Goal: Task Accomplishment & Management: Manage account settings

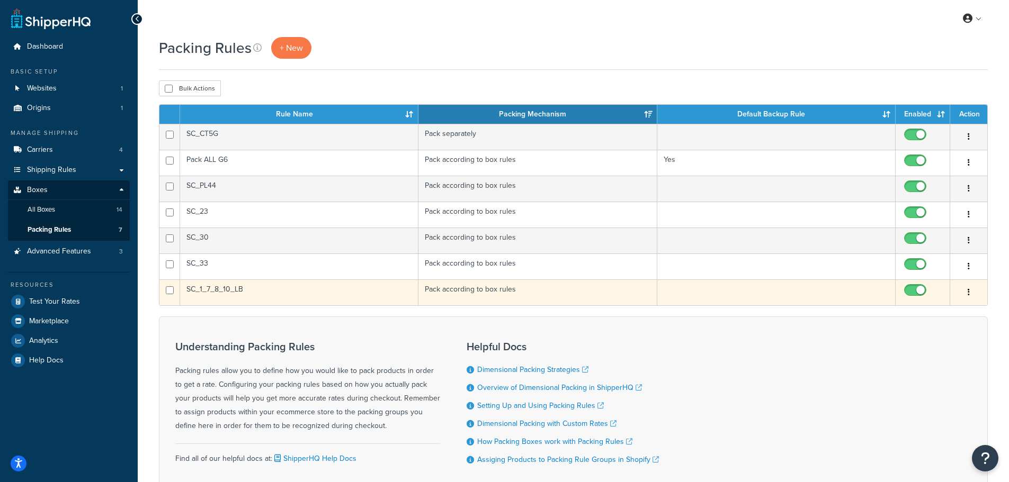
click at [964, 290] on button "button" at bounding box center [968, 292] width 15 height 17
click at [926, 310] on link "Edit" at bounding box center [926, 314] width 84 height 22
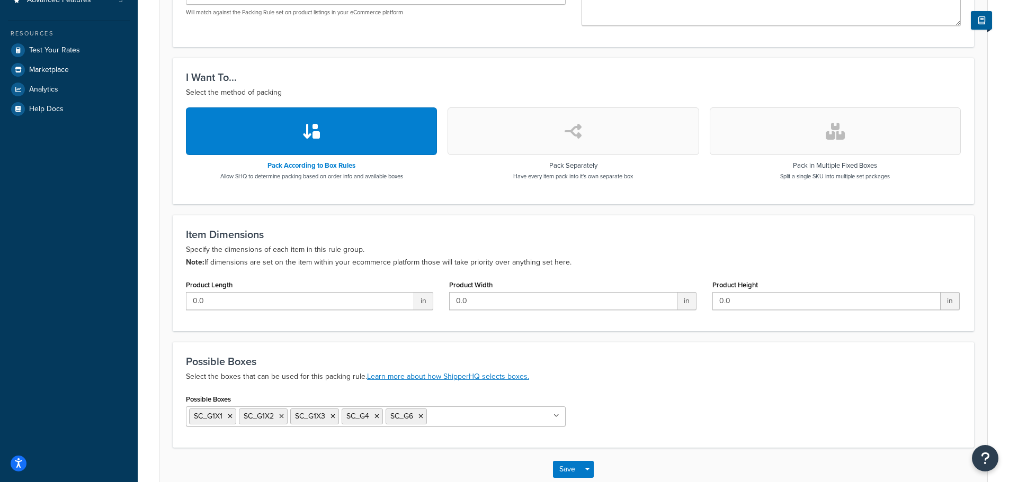
scroll to position [314, 0]
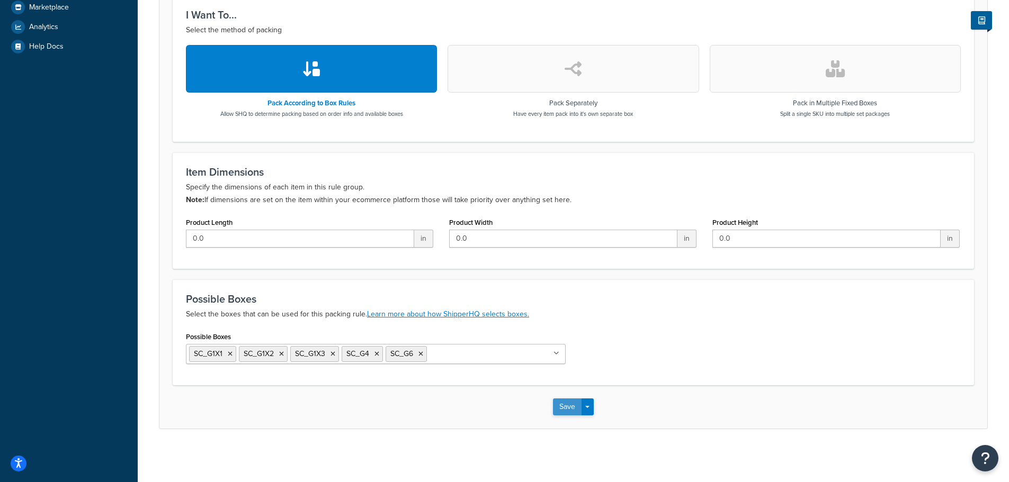
click at [558, 410] on button "Save" at bounding box center [567, 407] width 29 height 17
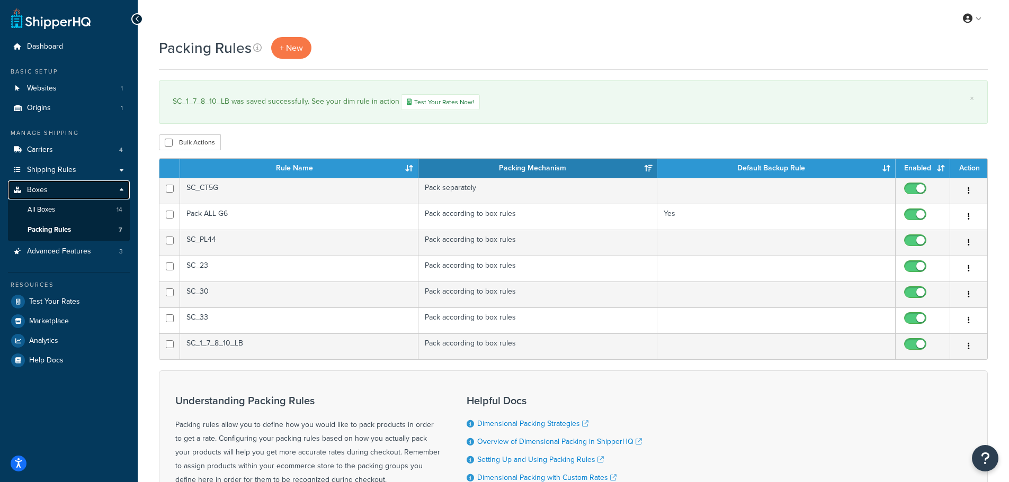
click at [60, 198] on link "Boxes" at bounding box center [69, 191] width 122 height 20
click at [55, 202] on link "All Boxes 14" at bounding box center [69, 210] width 122 height 20
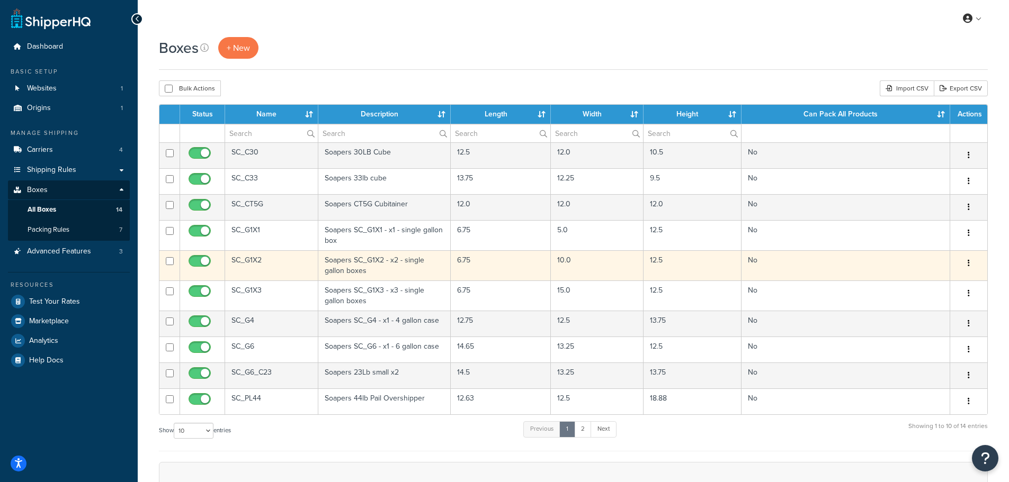
click at [967, 262] on button "button" at bounding box center [968, 263] width 15 height 17
click at [924, 284] on link "Edit" at bounding box center [934, 284] width 84 height 22
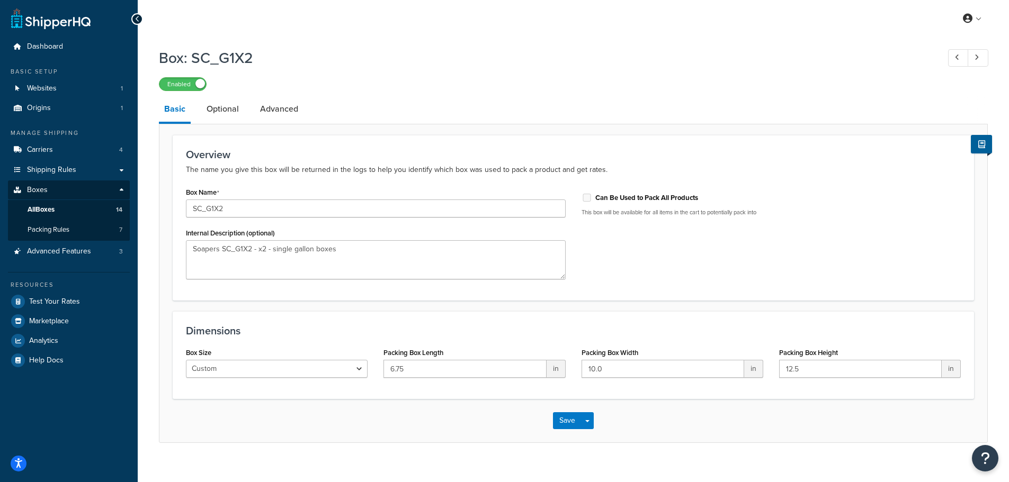
scroll to position [14, 0]
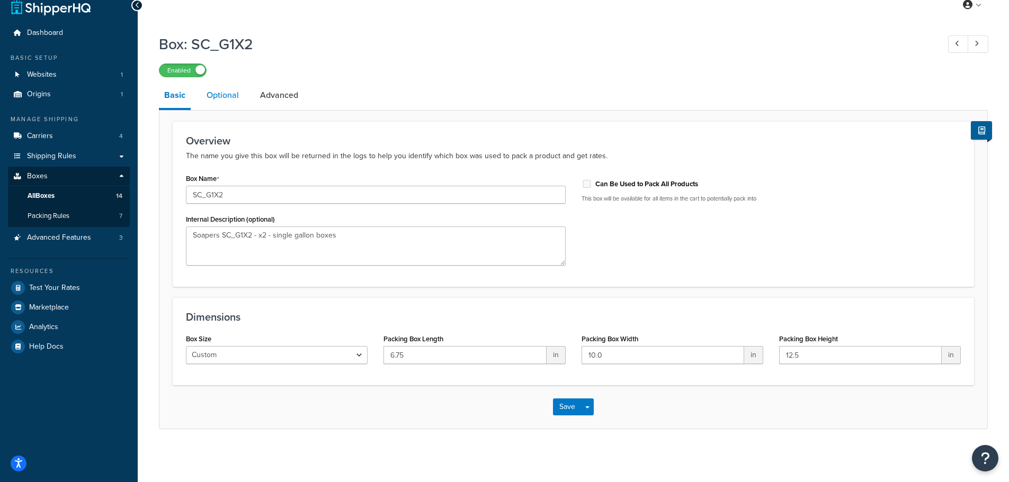
click at [221, 91] on link "Optional" at bounding box center [222, 95] width 43 height 25
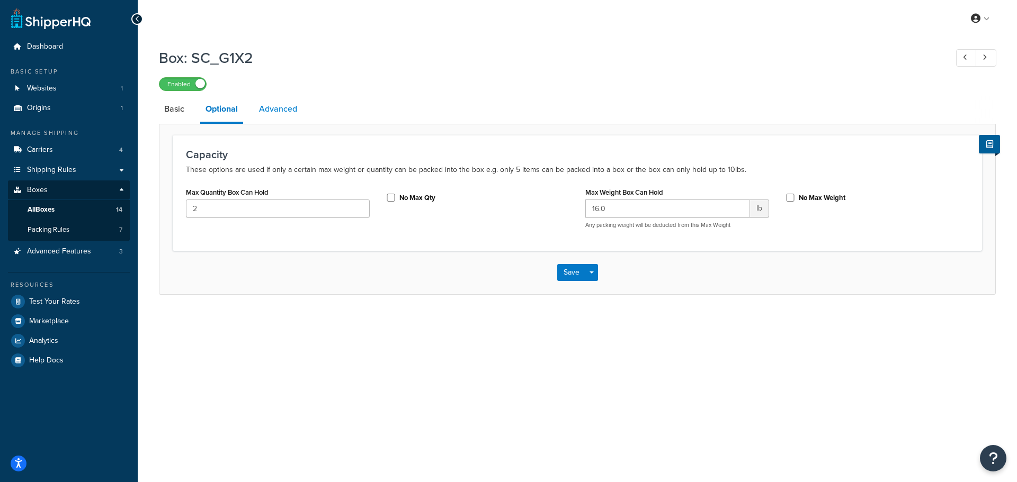
click at [279, 109] on link "Advanced" at bounding box center [278, 108] width 49 height 25
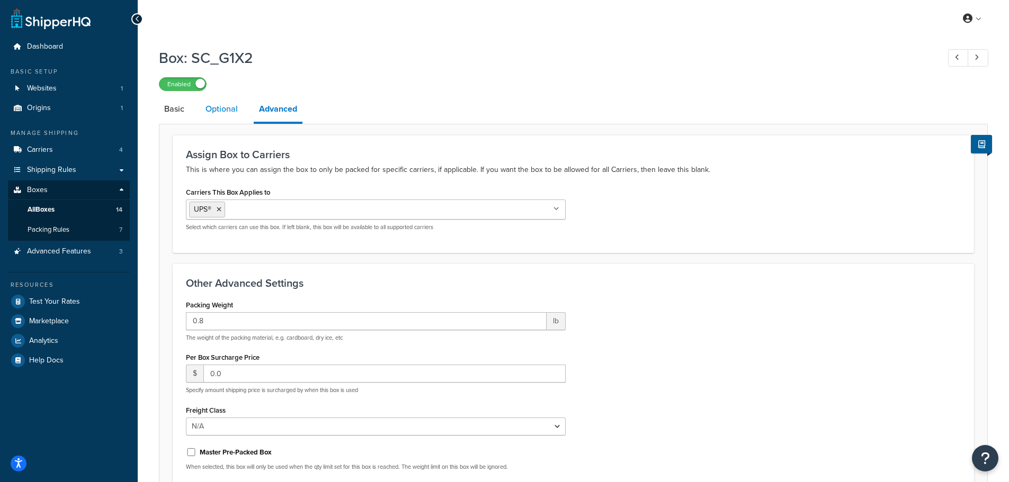
click at [230, 110] on link "Optional" at bounding box center [221, 108] width 43 height 25
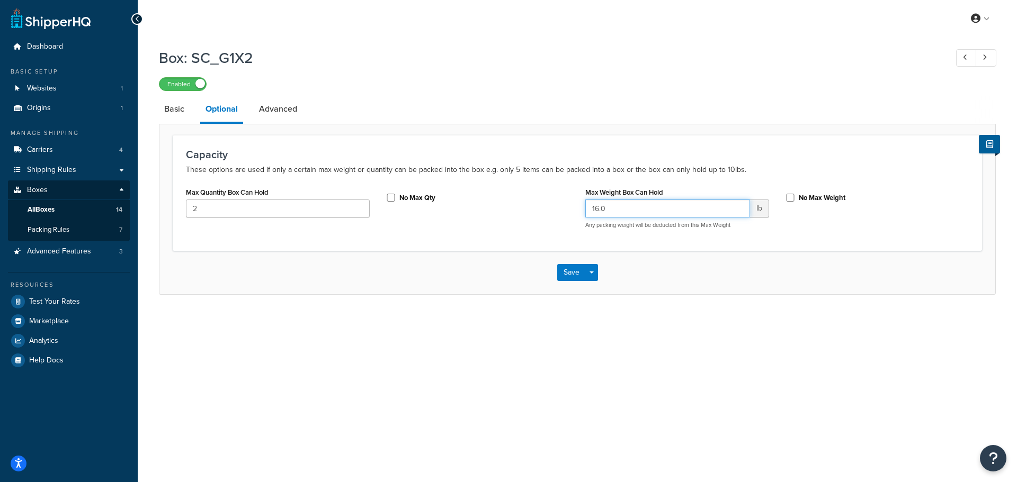
drag, startPoint x: 611, startPoint y: 209, endPoint x: 588, endPoint y: 212, distance: 23.1
click at [588, 212] on input "16.0" at bounding box center [667, 209] width 165 height 18
type input "20.0"
click at [576, 268] on button "Save" at bounding box center [571, 272] width 29 height 17
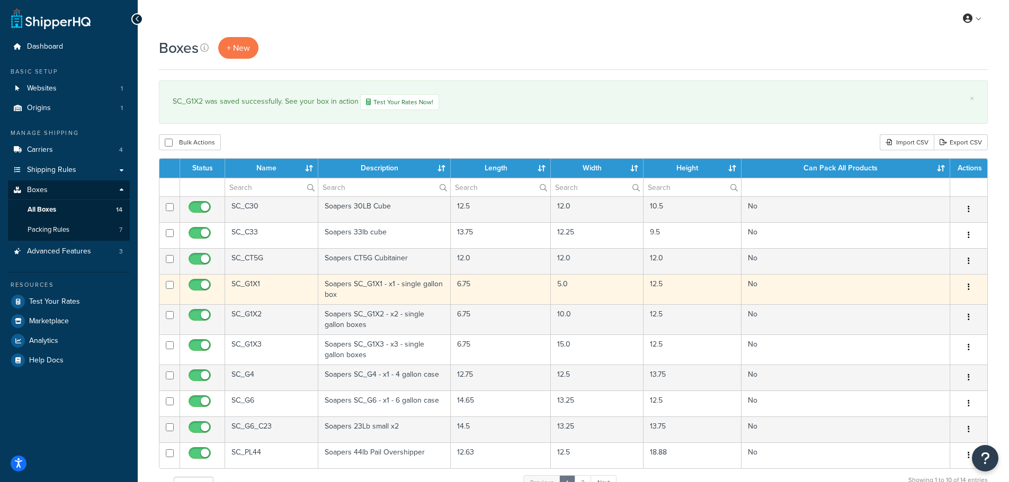
click at [965, 281] on button "button" at bounding box center [968, 287] width 15 height 17
click at [932, 300] on link "Edit" at bounding box center [934, 308] width 84 height 22
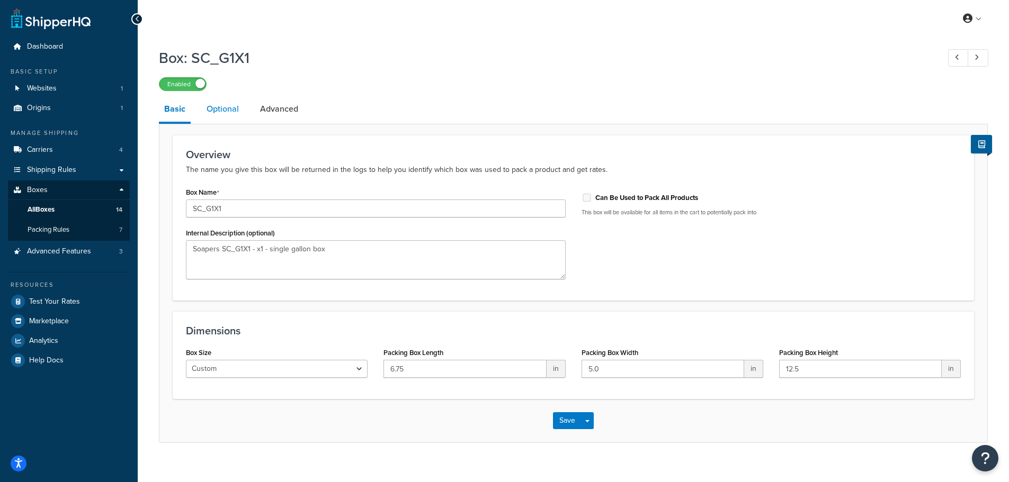
click at [233, 116] on link "Optional" at bounding box center [222, 108] width 43 height 25
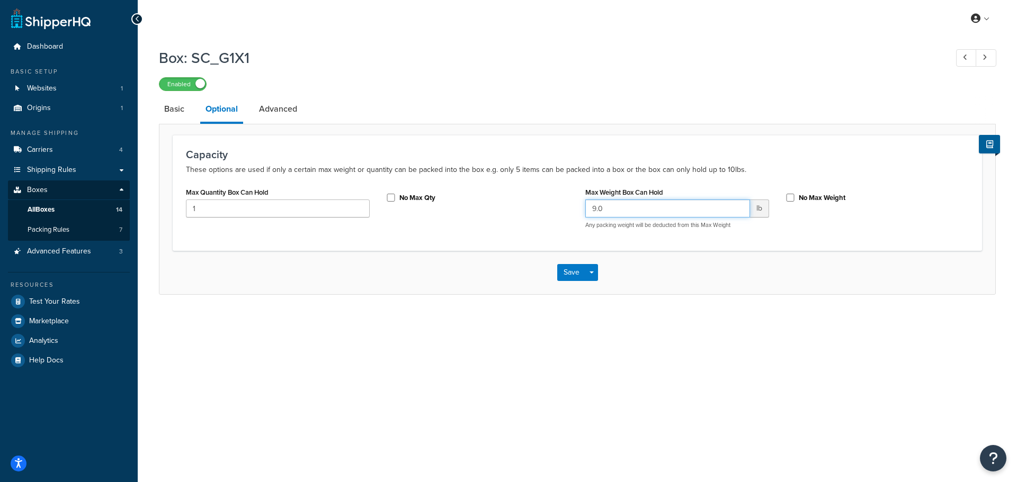
drag, startPoint x: 621, startPoint y: 210, endPoint x: 569, endPoint y: 210, distance: 51.9
click at [569, 210] on div "Max Quantity Box Can Hold 1 No Max Qty Max Weight Box Can Hold 9.0 lb Any packi…" at bounding box center [577, 211] width 799 height 52
type input "10.0"
click at [459, 380] on div "My Profile Billing Global Settings Contact Us Logout Box: SC_G1X1 Enabled Basic…" at bounding box center [577, 241] width 879 height 482
click at [577, 271] on button "Save" at bounding box center [571, 272] width 29 height 17
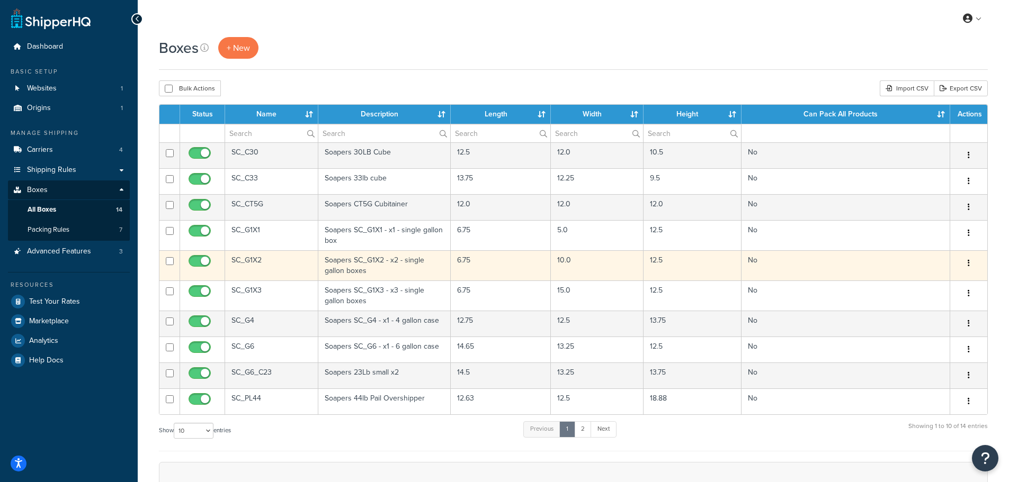
click at [961, 262] on button "button" at bounding box center [968, 263] width 15 height 17
click at [933, 283] on link "Edit" at bounding box center [934, 284] width 84 height 22
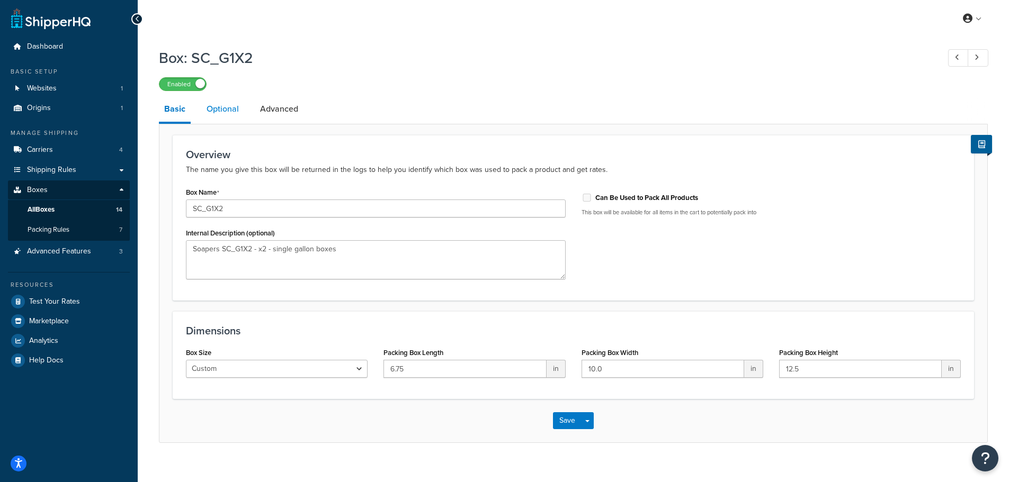
click at [220, 112] on link "Optional" at bounding box center [222, 108] width 43 height 25
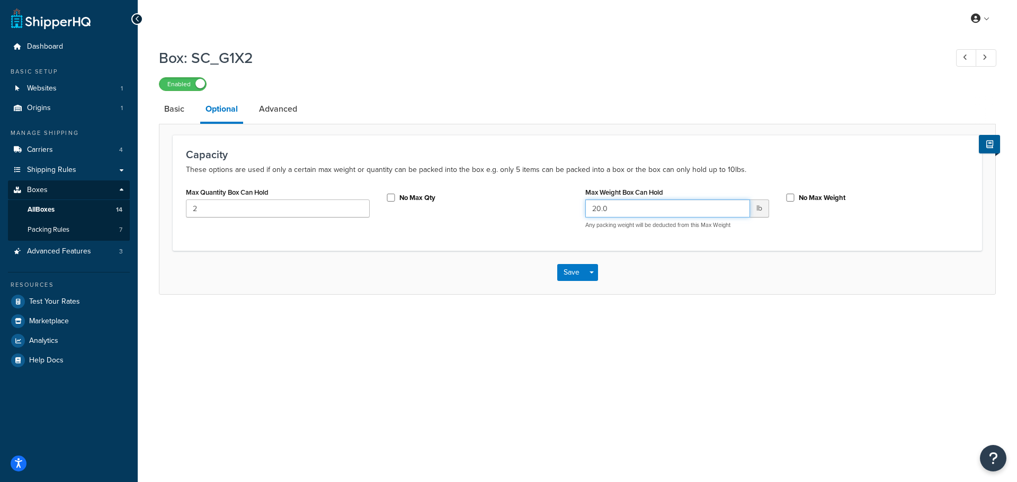
click at [598, 208] on input "20.0" at bounding box center [667, 209] width 165 height 18
type input "22.0"
click at [571, 276] on button "Save" at bounding box center [571, 272] width 29 height 17
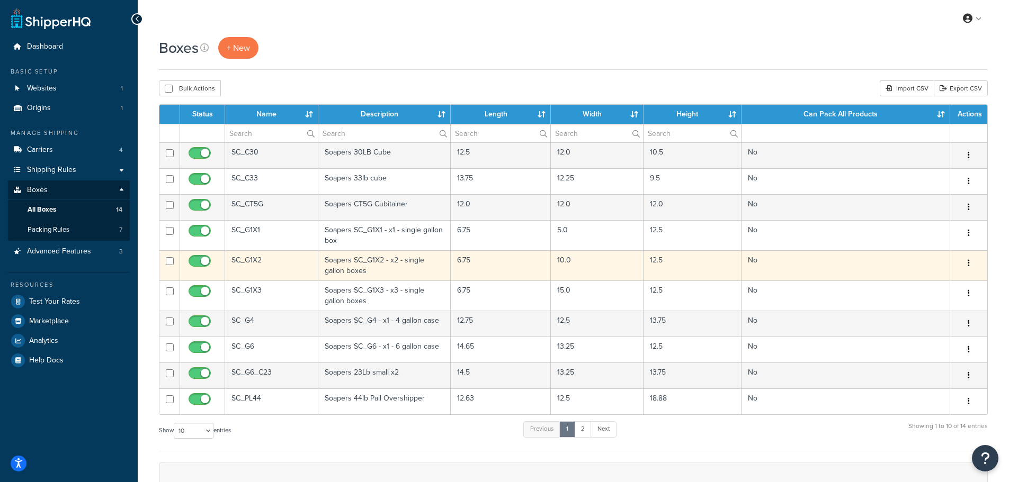
drag, startPoint x: 972, startPoint y: 268, endPoint x: 959, endPoint y: 270, distance: 13.4
click at [972, 267] on button "button" at bounding box center [968, 263] width 15 height 17
click at [920, 287] on link "Edit" at bounding box center [934, 284] width 84 height 22
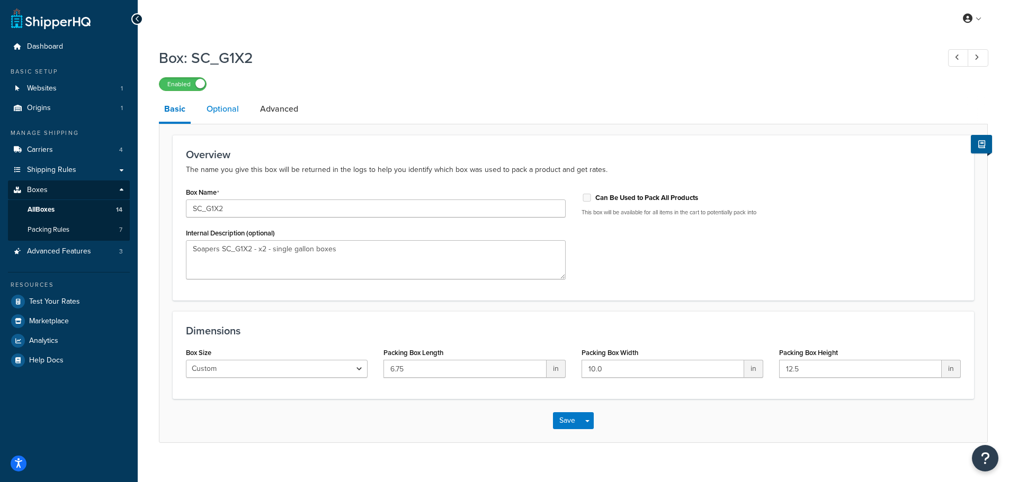
click at [227, 109] on link "Optional" at bounding box center [222, 108] width 43 height 25
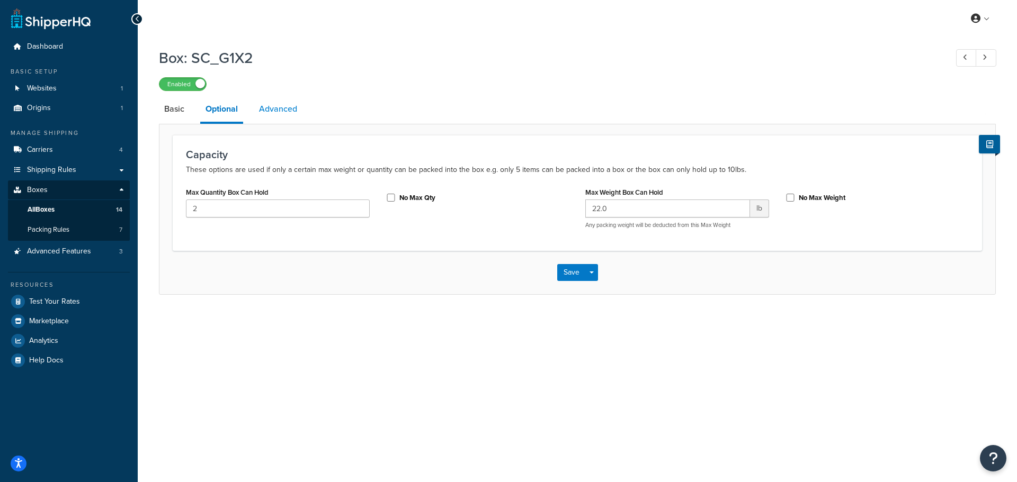
click at [268, 109] on link "Advanced" at bounding box center [278, 108] width 49 height 25
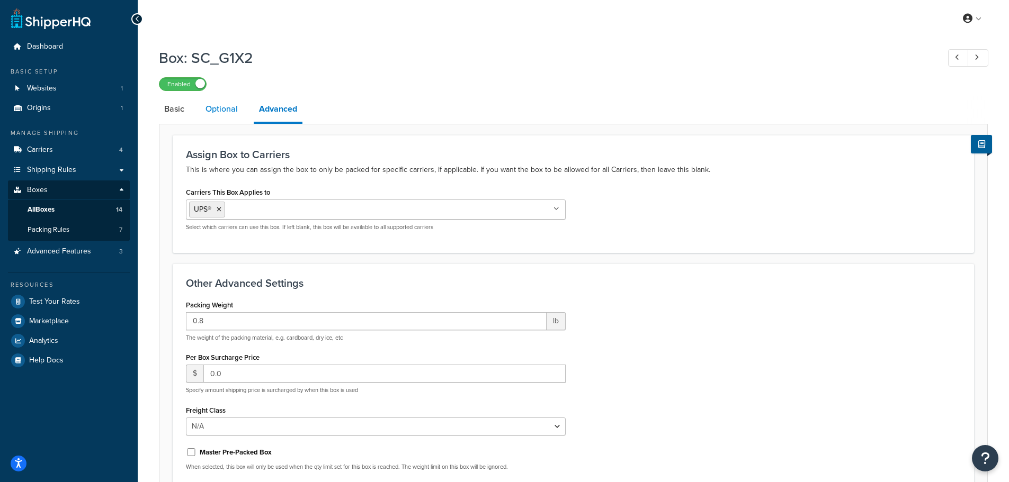
click at [234, 115] on link "Optional" at bounding box center [221, 108] width 43 height 25
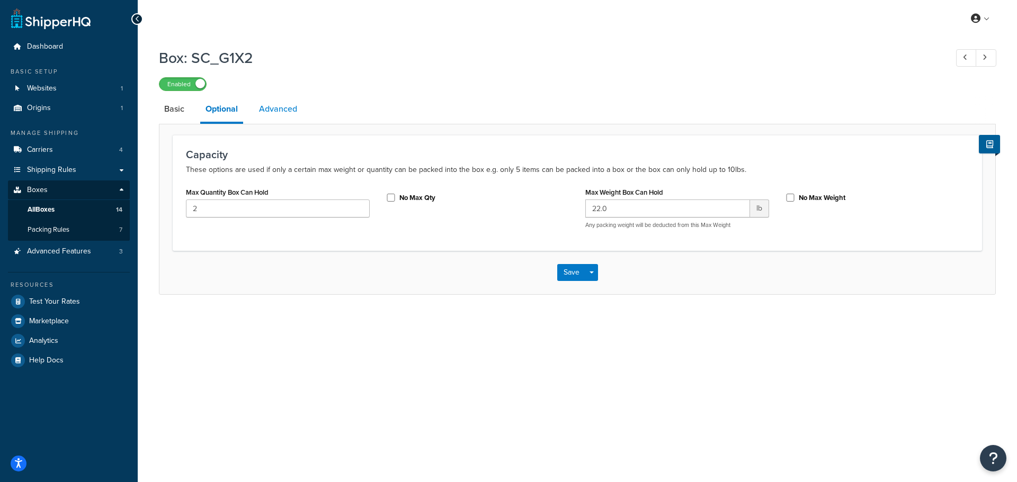
click at [264, 113] on link "Advanced" at bounding box center [278, 108] width 49 height 25
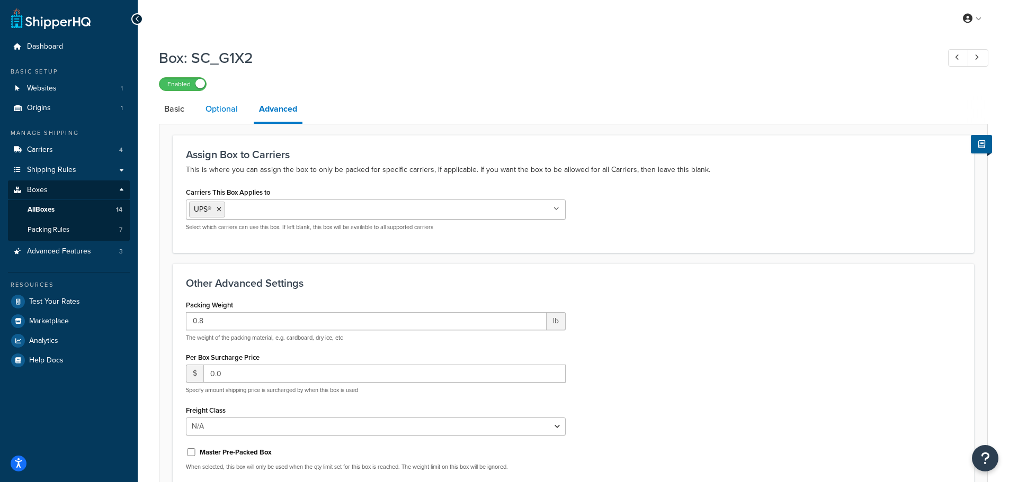
click at [232, 111] on link "Optional" at bounding box center [221, 108] width 43 height 25
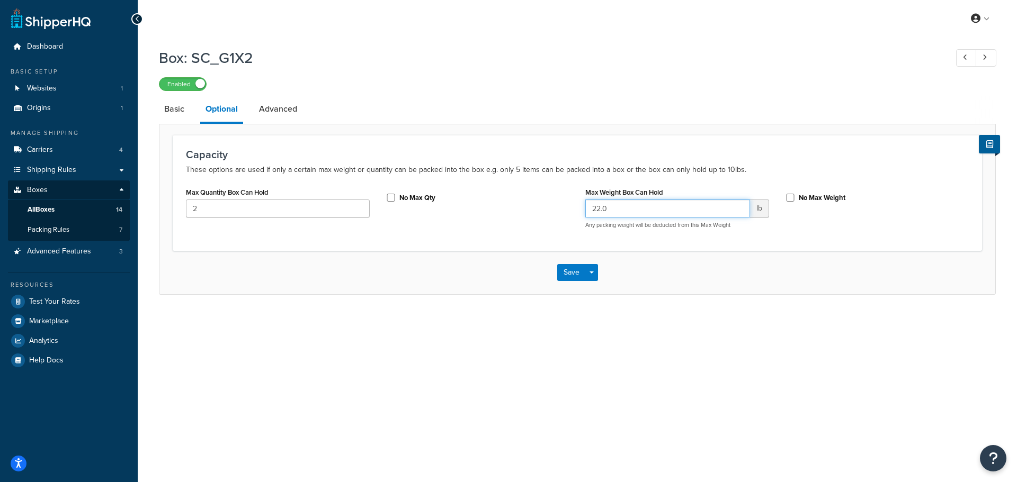
drag, startPoint x: 601, startPoint y: 211, endPoint x: 612, endPoint y: 211, distance: 10.6
click at [612, 211] on input "22.0" at bounding box center [667, 209] width 165 height 18
click at [610, 210] on input "22.0" at bounding box center [667, 209] width 165 height 18
click at [606, 210] on input "22.0" at bounding box center [667, 209] width 165 height 18
type input "22.9"
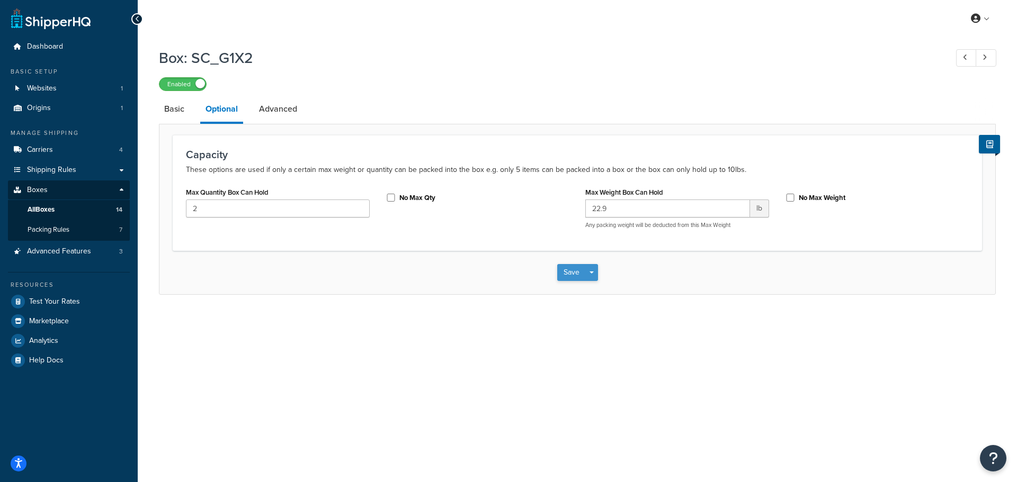
drag, startPoint x: 591, startPoint y: 270, endPoint x: 566, endPoint y: 273, distance: 25.2
click at [566, 273] on div "Save Save Dropdown Save and Edit Save and Duplicate Save and Create New" at bounding box center [577, 272] width 41 height 17
click at [566, 273] on button "Save" at bounding box center [571, 272] width 29 height 17
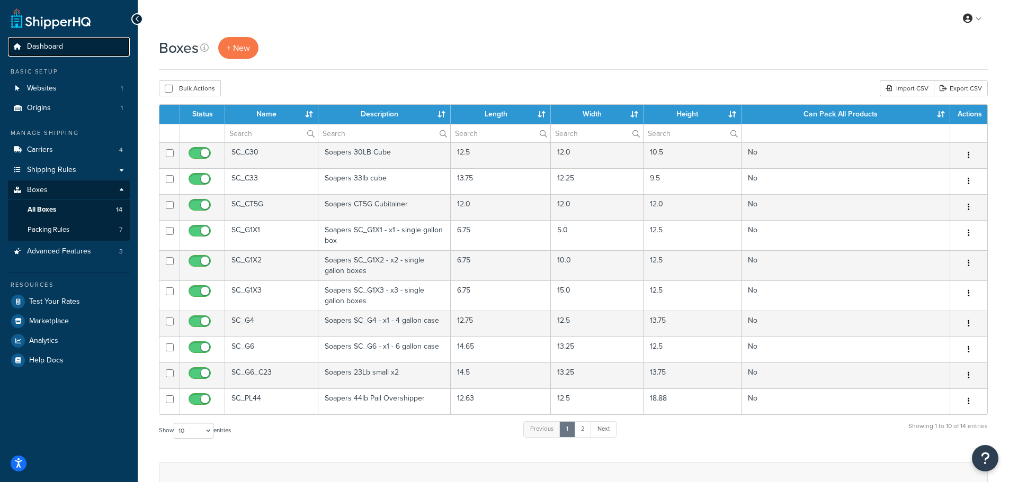
click at [46, 44] on span "Dashboard" at bounding box center [45, 46] width 36 height 9
